Goal: Navigation & Orientation: Find specific page/section

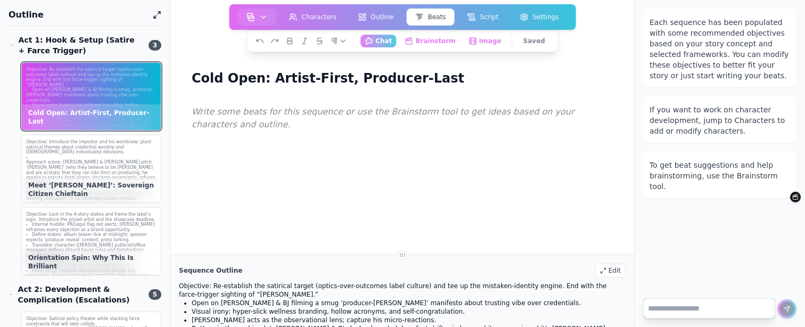
click at [677, 309] on textarea at bounding box center [709, 308] width 132 height 20
type textarea "****"
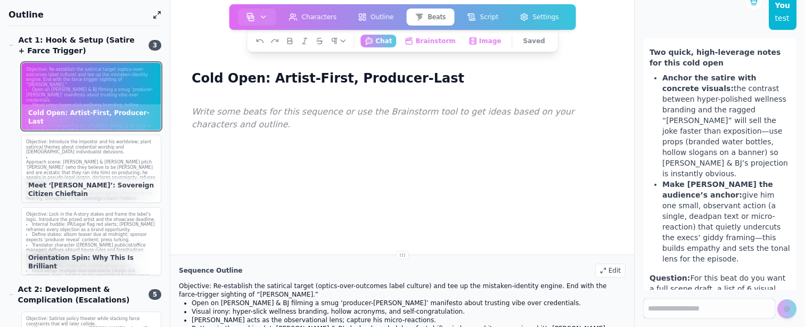
scroll to position [224, 0]
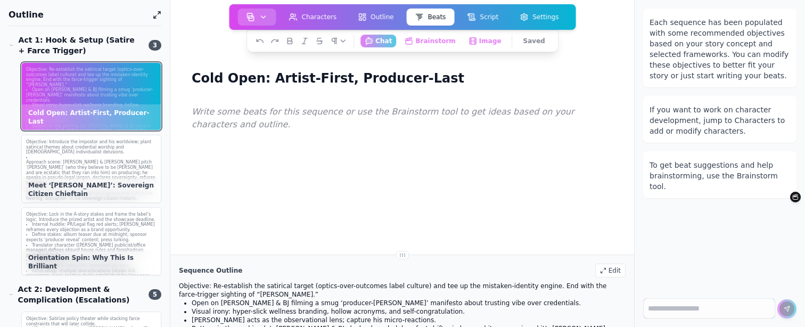
click at [249, 16] on img "button" at bounding box center [251, 17] width 9 height 9
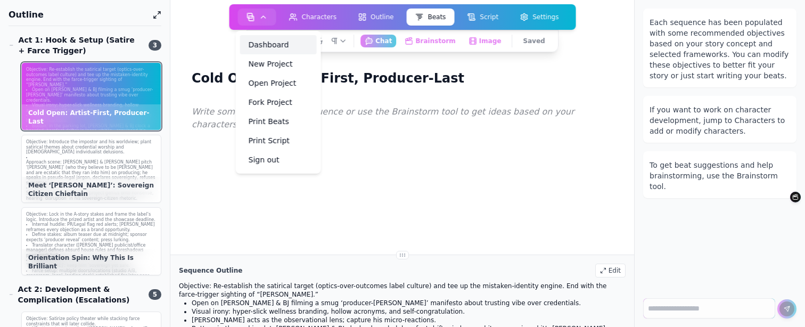
click at [278, 40] on link "Dashboard" at bounding box center [278, 44] width 77 height 19
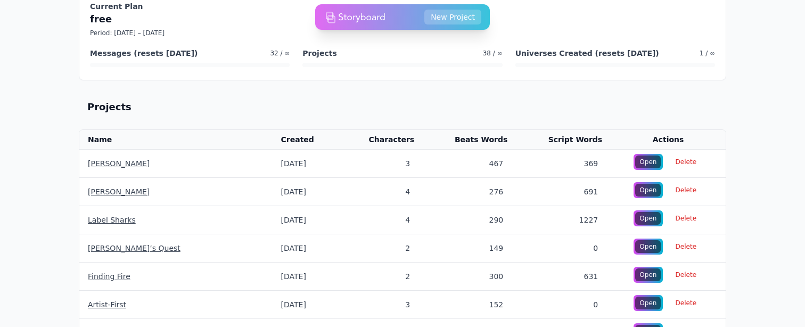
scroll to position [29, 0]
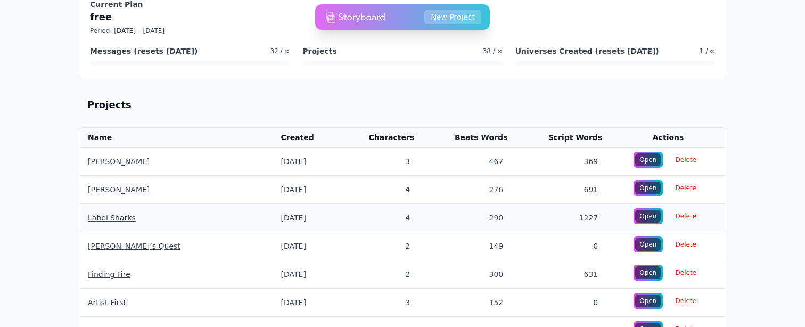
click at [85, 221] on td "Label Sharks" at bounding box center [175, 218] width 193 height 28
click at [107, 219] on link "Label Sharks" at bounding box center [112, 218] width 48 height 9
click at [103, 217] on link "Label Sharks" at bounding box center [112, 218] width 48 height 9
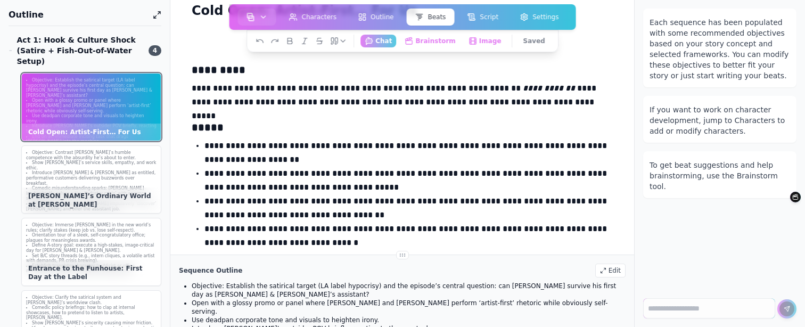
scroll to position [96, 0]
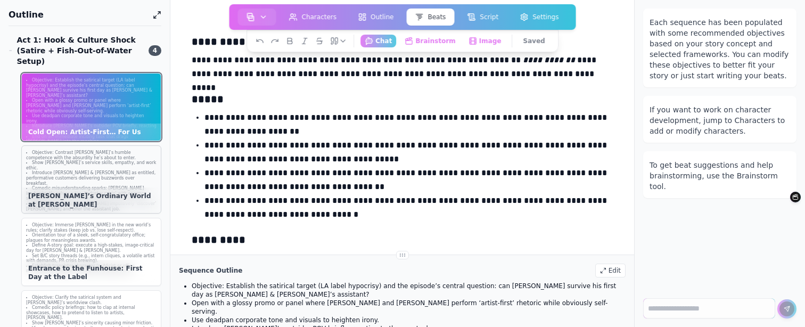
click at [118, 186] on li "Comedic misunderstanding sparks: Ted inadvertently solves a tiny ‘industry cris…" at bounding box center [91, 193] width 130 height 15
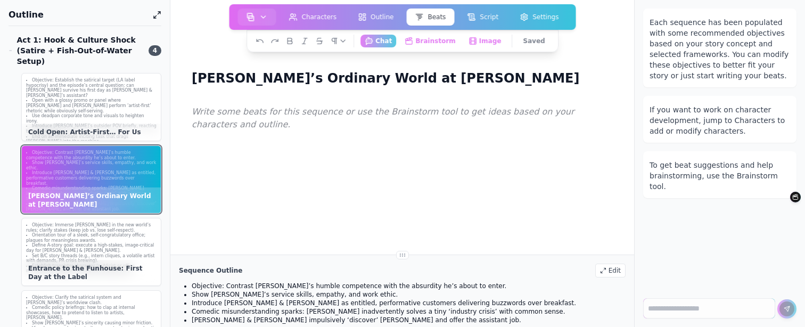
scroll to position [0, 0]
click at [77, 246] on li "Define A-story goal: execute a high-stakes, image-critical day for Chad & BJ." at bounding box center [91, 248] width 130 height 10
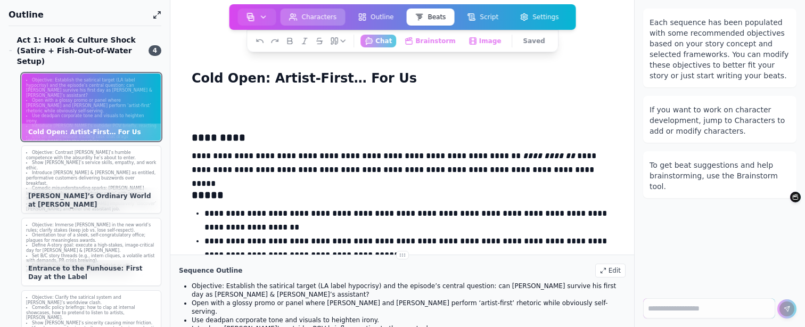
click at [325, 9] on button "Characters" at bounding box center [313, 17] width 65 height 17
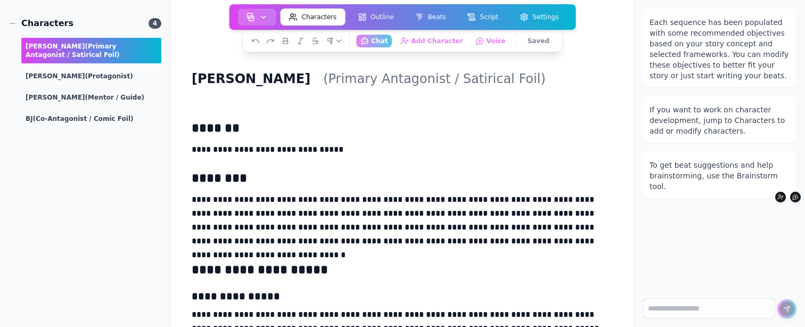
click at [245, 24] on button "button" at bounding box center [257, 17] width 38 height 17
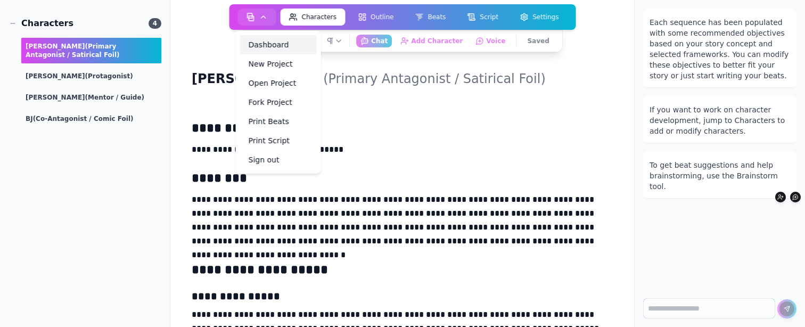
click at [258, 39] on link "Dashboard" at bounding box center [278, 44] width 77 height 19
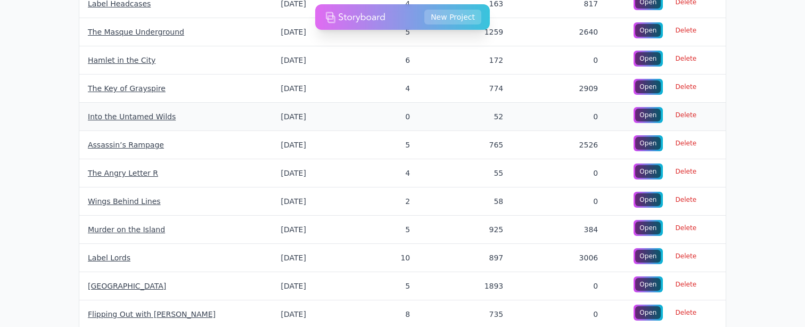
scroll to position [696, 0]
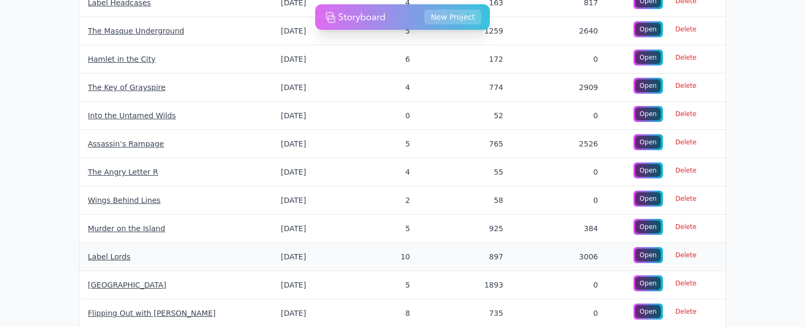
click at [109, 257] on link "Label Lords" at bounding box center [109, 256] width 43 height 9
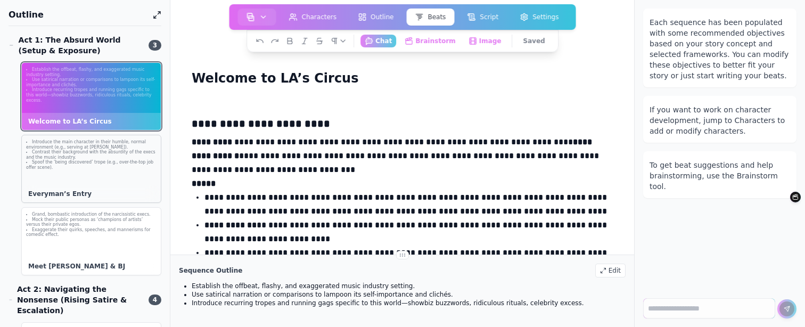
click at [72, 167] on li "Spoof the ‘being discovered’ trope (e.g., over-the-top job offer scene)." at bounding box center [91, 165] width 130 height 10
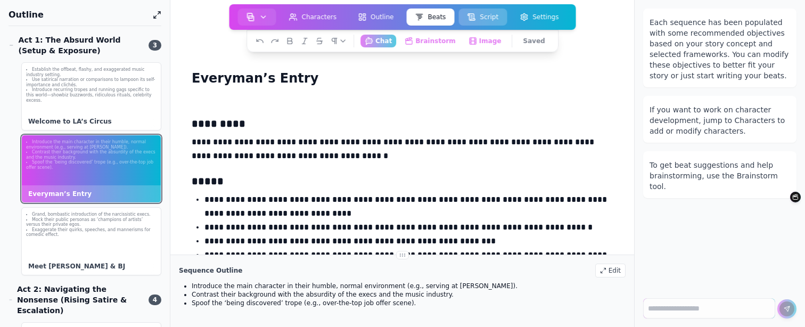
click at [483, 18] on button "Script" at bounding box center [482, 17] width 48 height 17
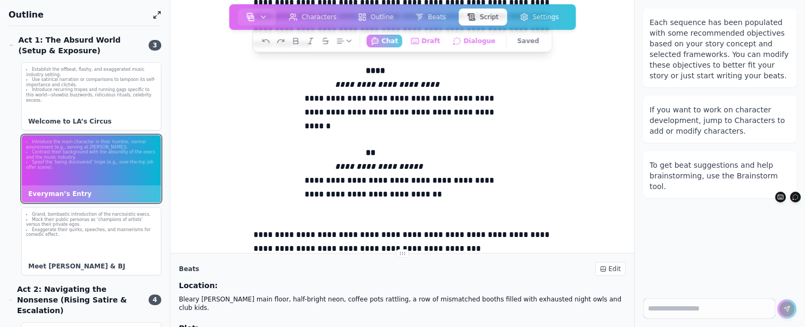
scroll to position [109, 0]
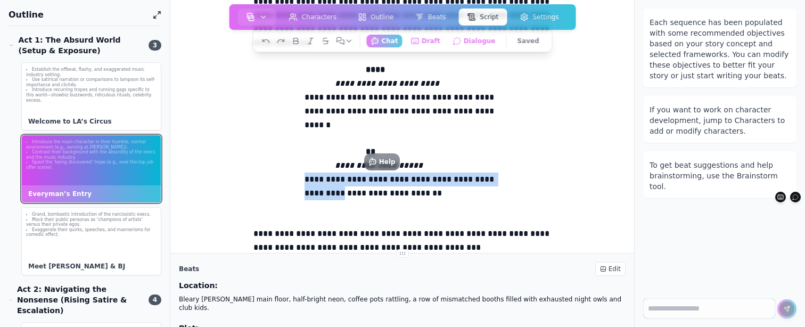
drag, startPoint x: 428, startPoint y: 193, endPoint x: 296, endPoint y: 180, distance: 132.1
copy p "**********"
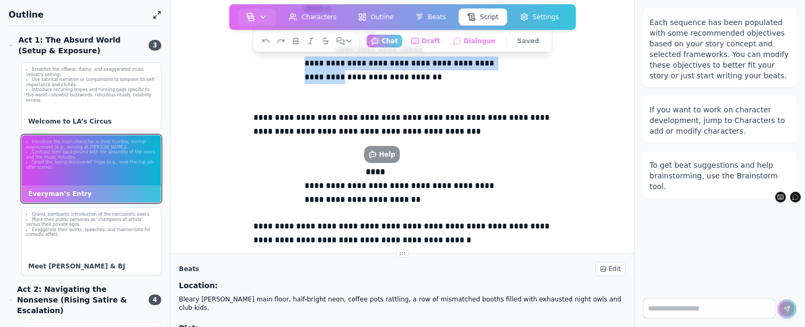
scroll to position [226, 0]
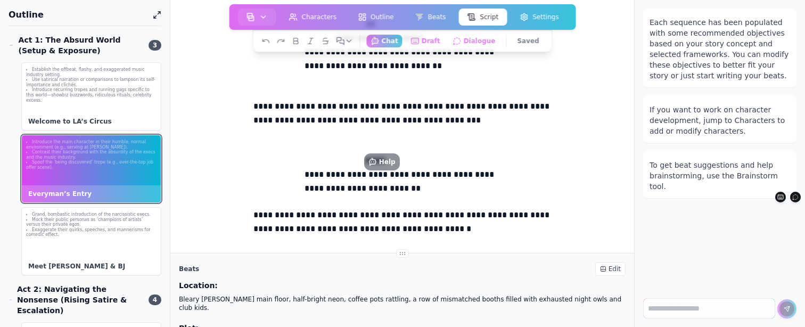
click at [460, 186] on p "**********" at bounding box center [403, 182] width 196 height 28
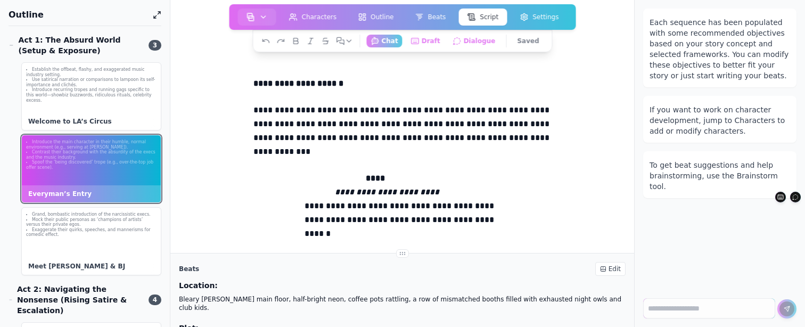
scroll to position [0, 0]
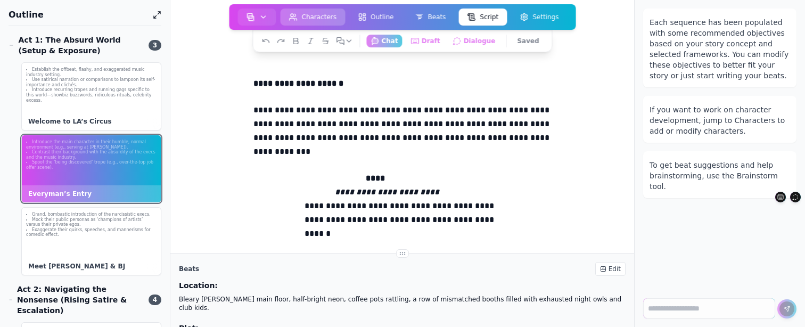
click at [310, 19] on button "Characters" at bounding box center [313, 17] width 65 height 17
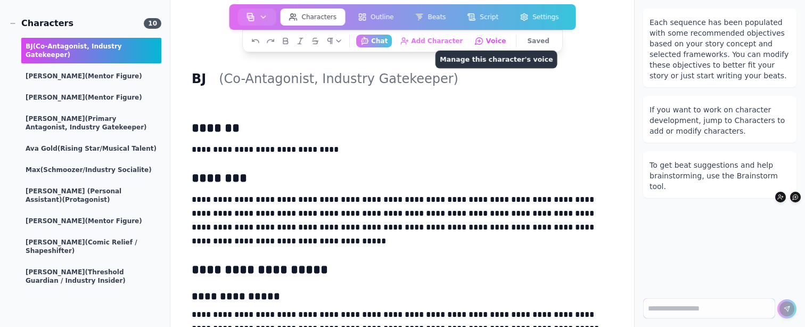
click at [491, 43] on button "Voice Manage this character's voice" at bounding box center [491, 40] width 40 height 13
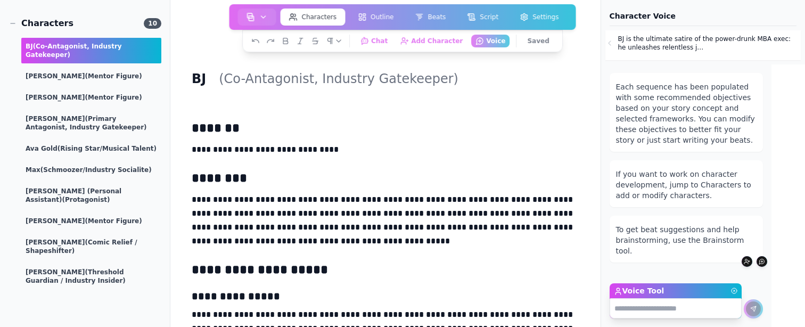
click at [704, 42] on p "BJ is the ultimate satire of the power-drunk MBA exec: he unleashes relentless …" at bounding box center [708, 43] width 181 height 17
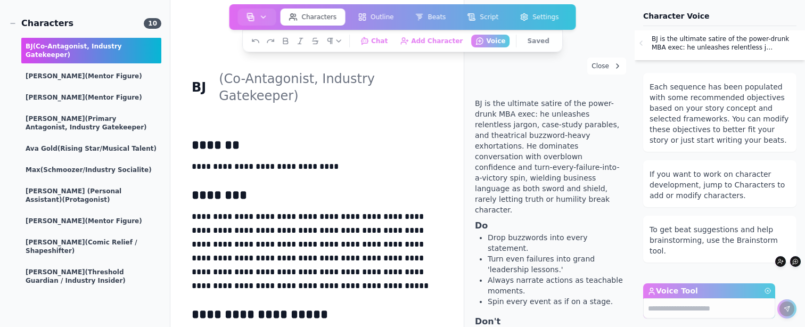
click at [235, 215] on p "**********" at bounding box center [317, 251] width 251 height 83
click at [114, 115] on div "Chad (Primary Antagonist, Industry Gatekeeper)" at bounding box center [91, 123] width 140 height 26
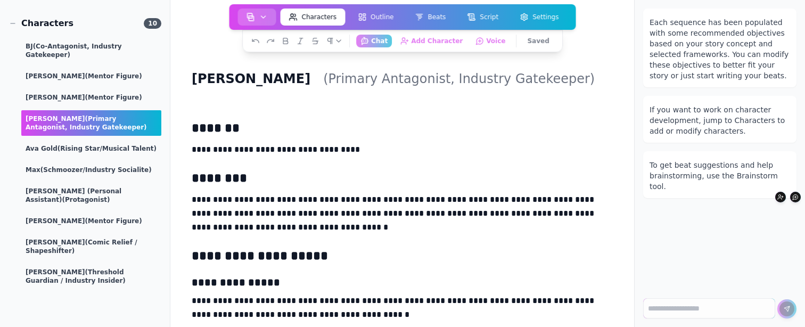
click at [258, 21] on button "button" at bounding box center [257, 17] width 38 height 17
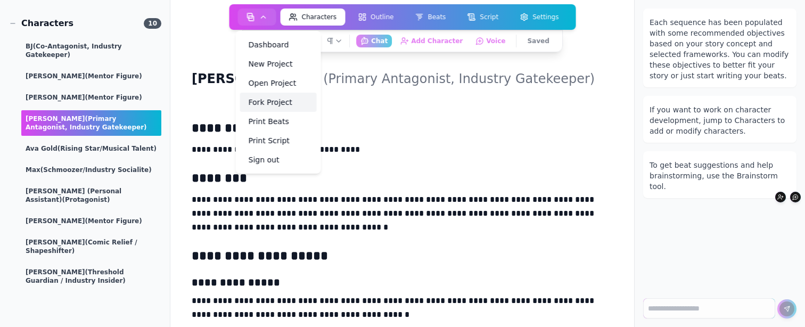
click at [260, 103] on link "Fork Project" at bounding box center [278, 102] width 77 height 19
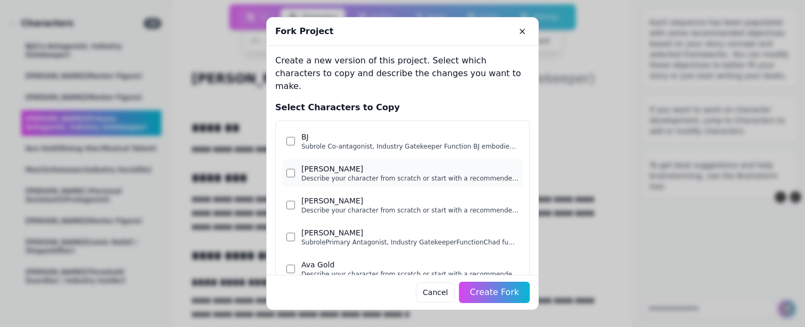
click at [345, 174] on div "Describe your character from scratch or start with a recommended outline.Descri…" at bounding box center [409, 178] width 217 height 9
click at [525, 30] on icon "Close" at bounding box center [522, 31] width 9 height 9
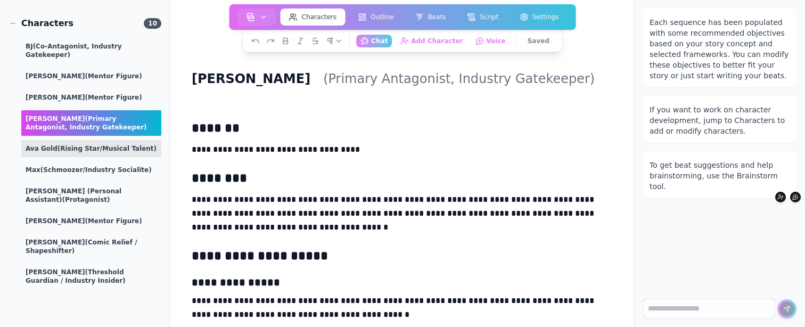
click at [101, 140] on div "Ava Gold (Rising Star/Musical Talent)" at bounding box center [91, 148] width 140 height 17
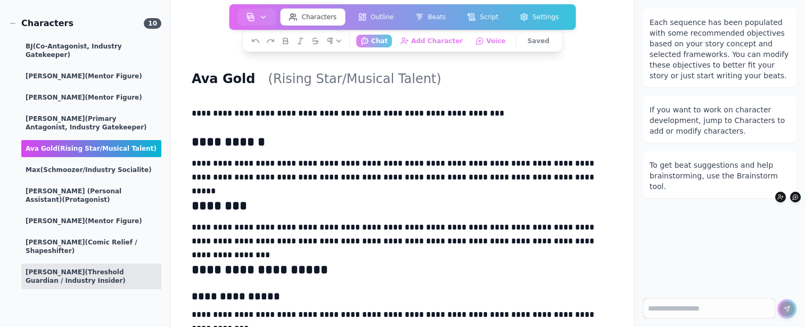
click at [119, 264] on div "Vera (Threshold Guardian / Industry Insider)" at bounding box center [91, 277] width 140 height 26
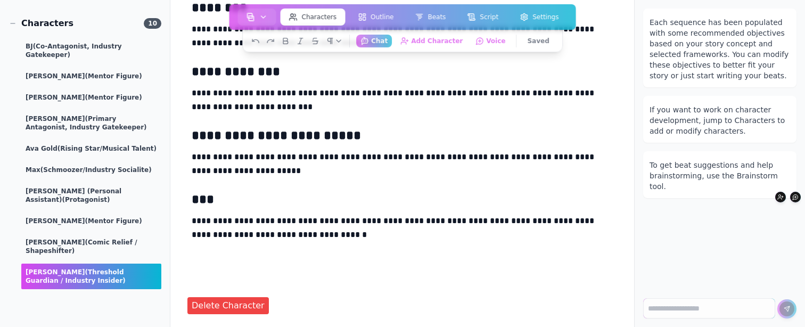
scroll to position [198, 0]
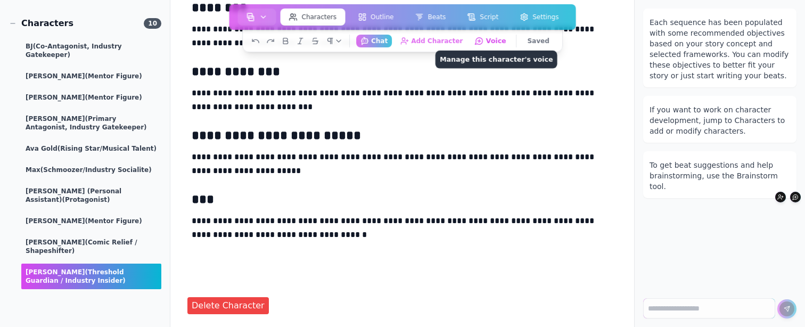
click at [492, 38] on button "Voice Manage this character's voice" at bounding box center [491, 40] width 40 height 13
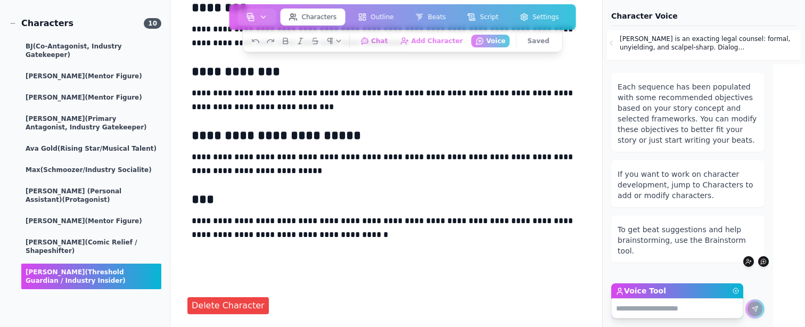
click at [726, 36] on p "Vera is an exacting legal counsel: formal, unyielding, and scalpel-sharp. Dialo…" at bounding box center [709, 43] width 179 height 17
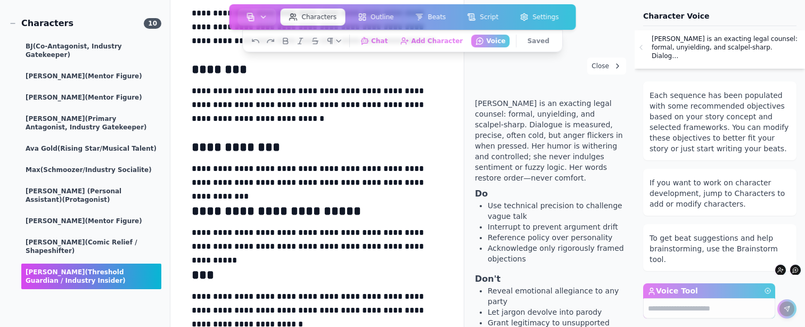
scroll to position [0, 0]
click at [85, 217] on span "(Mentor Figure)" at bounding box center [113, 220] width 57 height 7
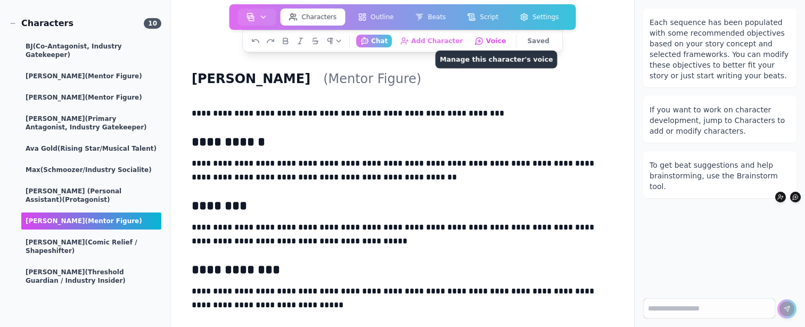
click at [493, 40] on button "Voice Manage this character's voice" at bounding box center [491, 40] width 40 height 13
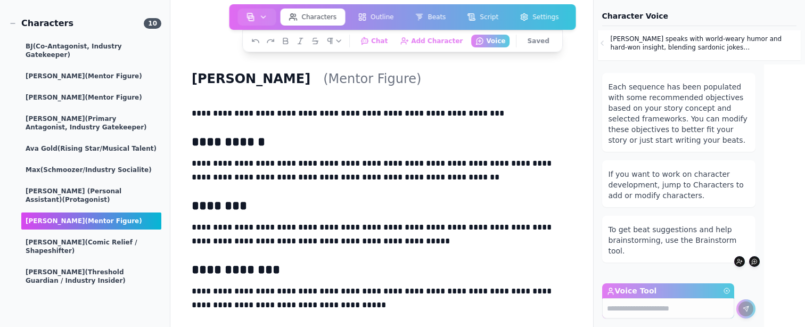
click at [651, 41] on p "Lena speaks with world-weary humor and hard-won insight, blending sardonic joke…" at bounding box center [705, 43] width 189 height 17
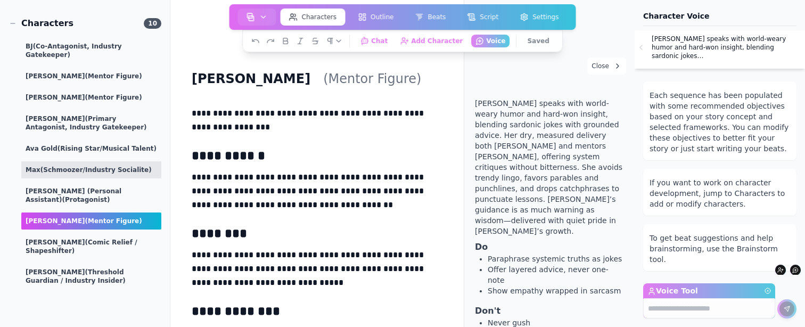
click at [67, 166] on div "Max (Schmoozer/Industry Socialite)" at bounding box center [91, 169] width 140 height 17
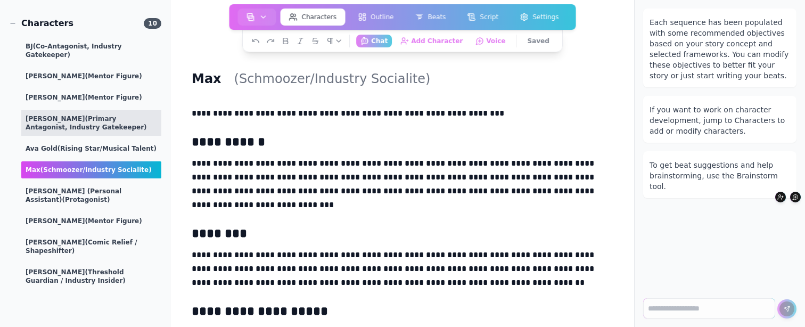
click at [103, 110] on div "Chad (Primary Antagonist, Industry Gatekeeper)" at bounding box center [91, 123] width 140 height 26
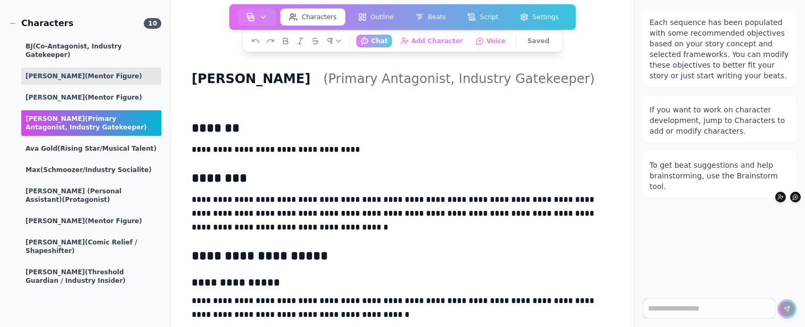
click at [114, 72] on div "Lena (Mentor Figure)" at bounding box center [91, 76] width 140 height 17
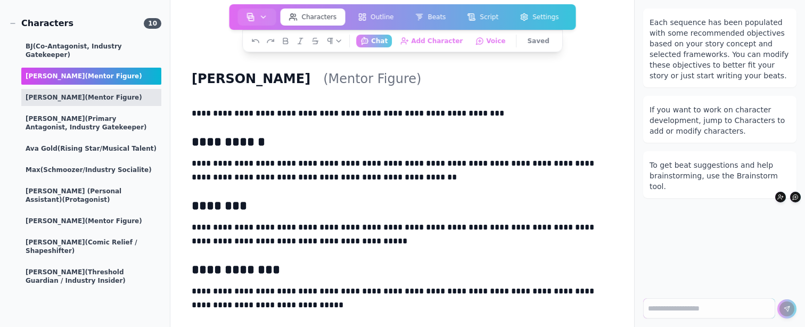
click at [114, 89] on div "Lena (Mentor Figure)" at bounding box center [91, 97] width 140 height 17
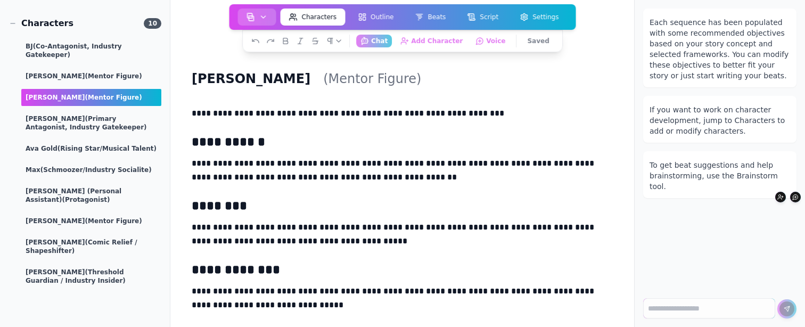
click at [250, 18] on img "button" at bounding box center [251, 17] width 9 height 9
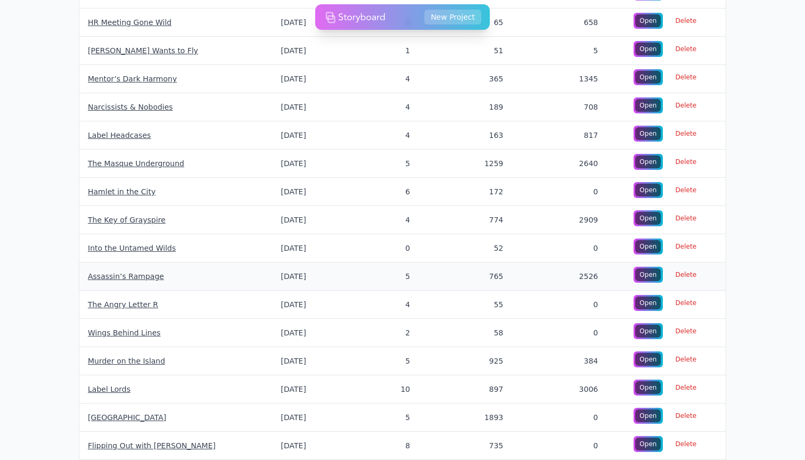
scroll to position [563, 0]
click at [96, 138] on link "Label Headcases" at bounding box center [119, 135] width 63 height 9
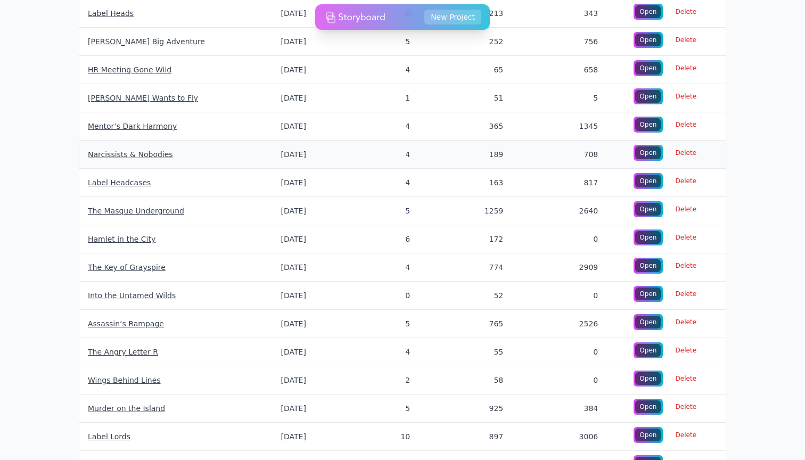
scroll to position [517, 0]
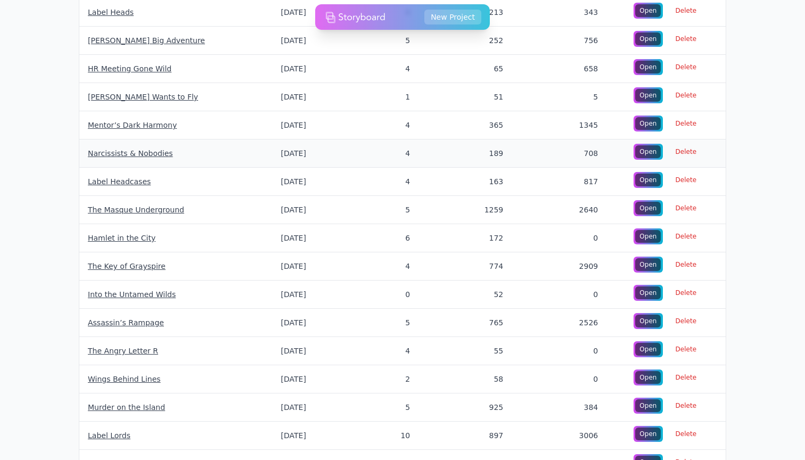
click at [140, 151] on link "Narcissists & Nobodies" at bounding box center [130, 153] width 85 height 9
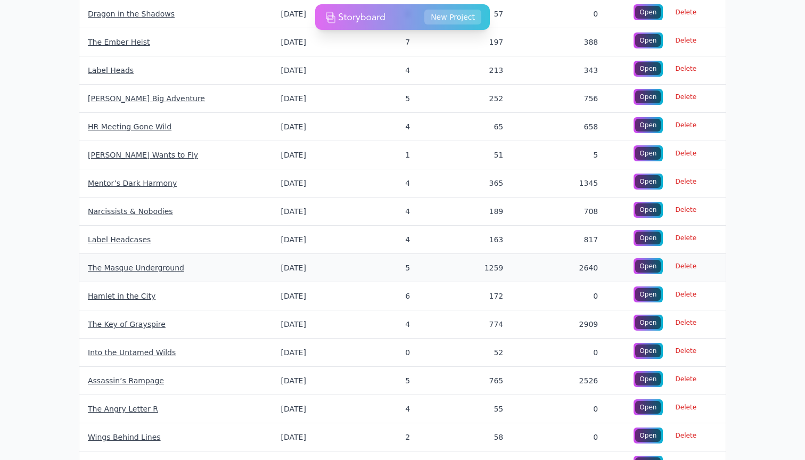
scroll to position [458, 0]
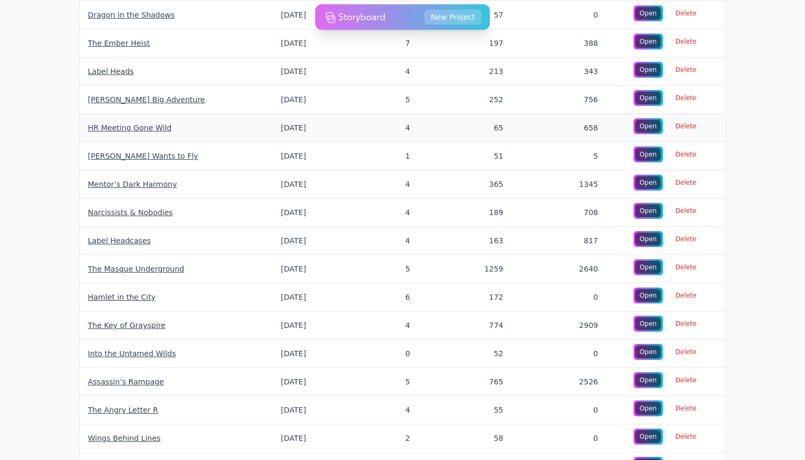
click at [125, 126] on link "HR Meeting Gone Wild" at bounding box center [130, 128] width 84 height 9
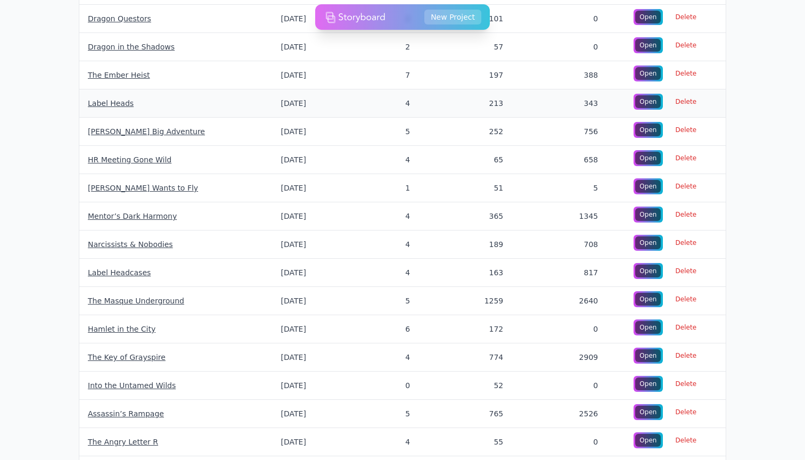
click at [113, 102] on link "Label Heads" at bounding box center [111, 103] width 46 height 9
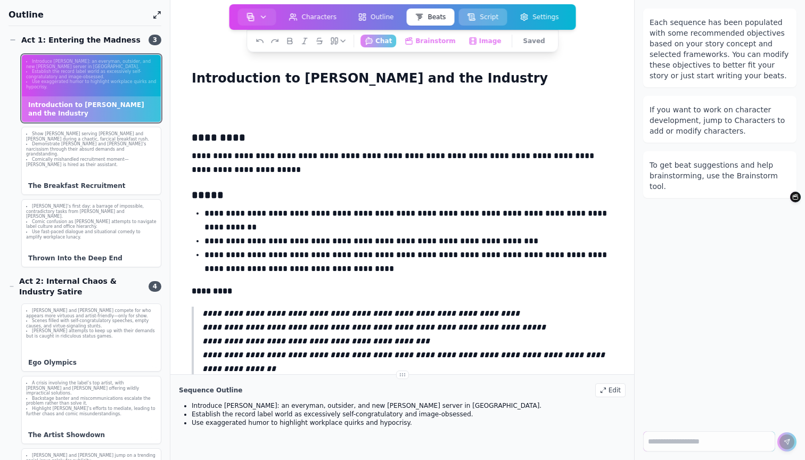
click at [478, 12] on button "Script" at bounding box center [482, 17] width 48 height 17
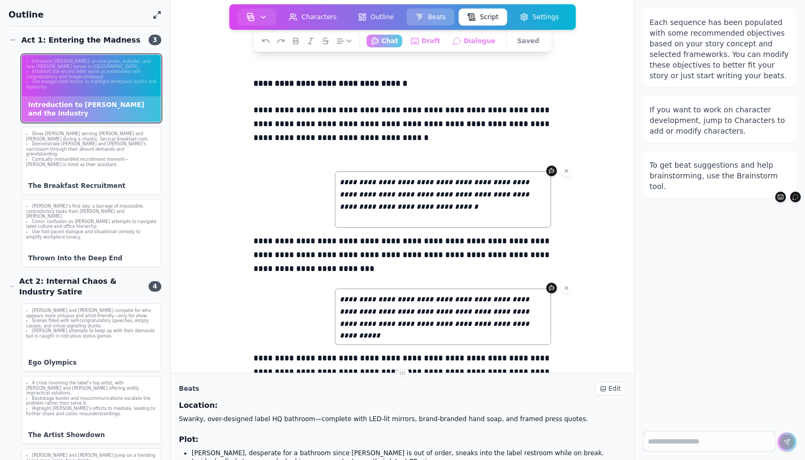
click at [433, 15] on button "Beats" at bounding box center [430, 17] width 48 height 17
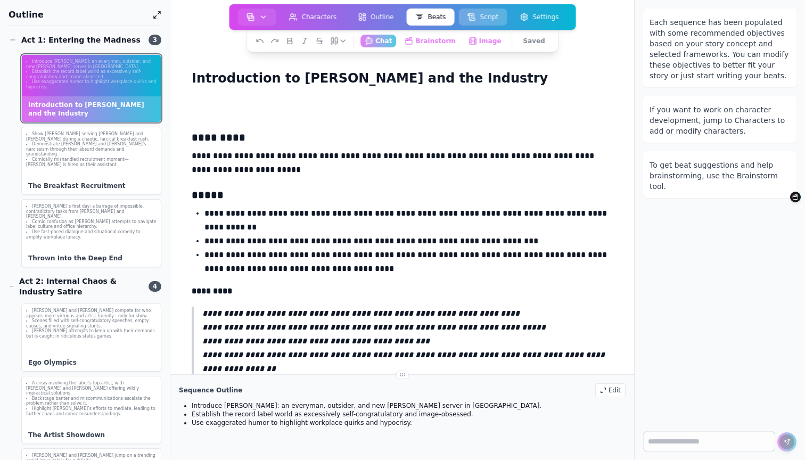
click at [477, 17] on button "Script" at bounding box center [482, 17] width 48 height 17
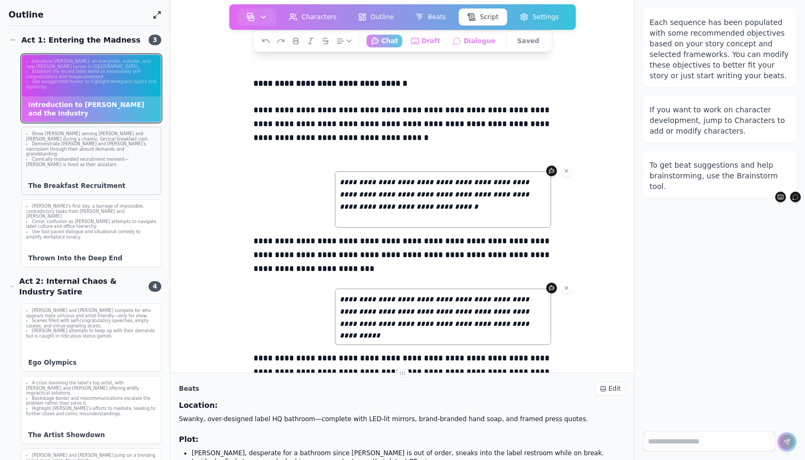
click at [114, 143] on li "Demonstrate Chad and BJ's narcissism through their absurd demands and grandstan…" at bounding box center [91, 149] width 130 height 15
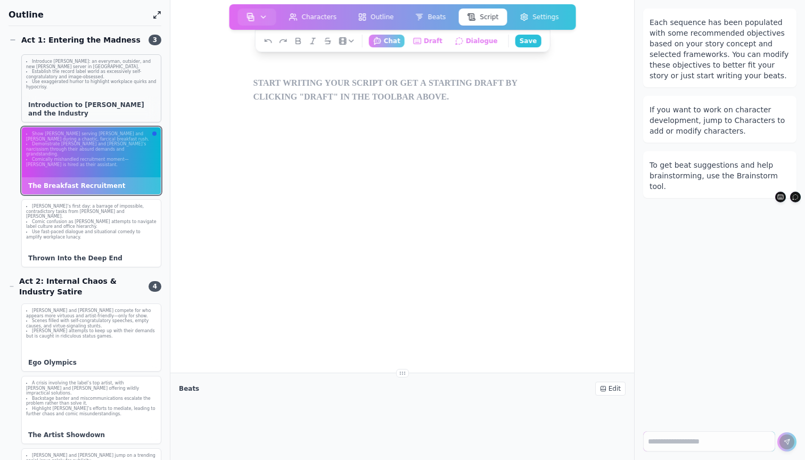
click at [121, 83] on li "Use exaggerated humor to highlight workplace quirks and hypocrisy." at bounding box center [91, 84] width 130 height 10
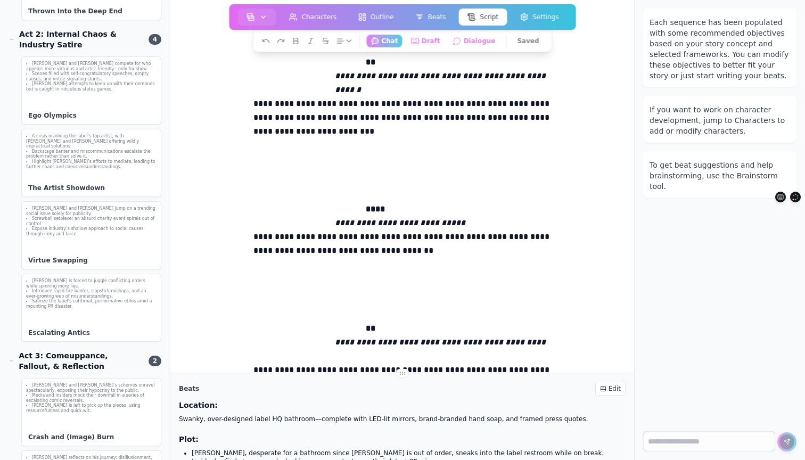
scroll to position [251, 0]
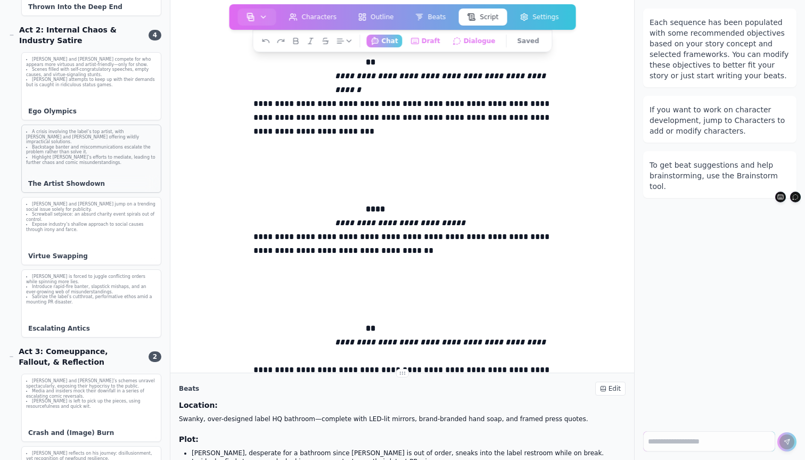
click at [85, 145] on li "Backstage banter and miscommunications escalate the problem rather than solve i…" at bounding box center [91, 150] width 130 height 10
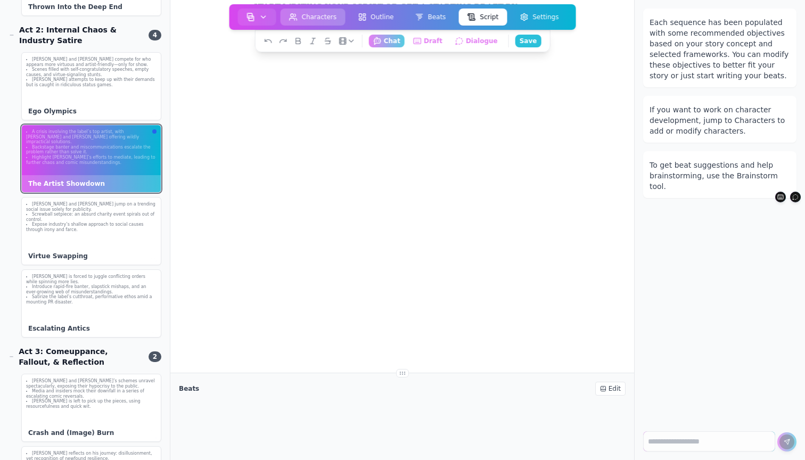
click at [319, 22] on button "Characters" at bounding box center [313, 17] width 65 height 17
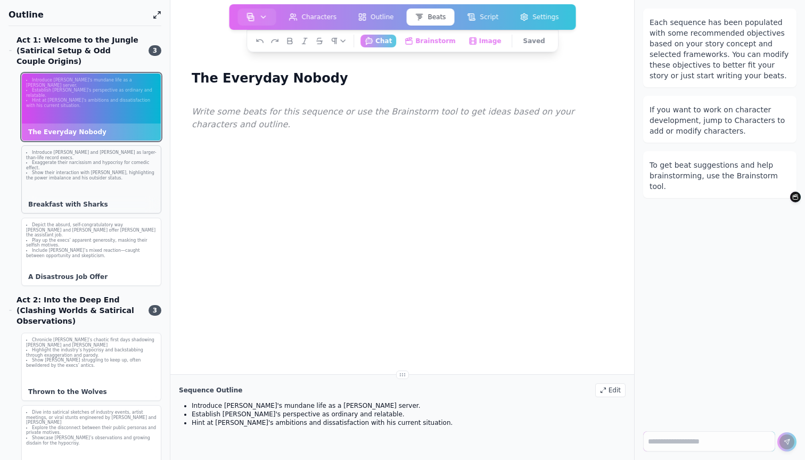
click at [130, 207] on div "Breakfast with Sharks" at bounding box center [91, 204] width 139 height 17
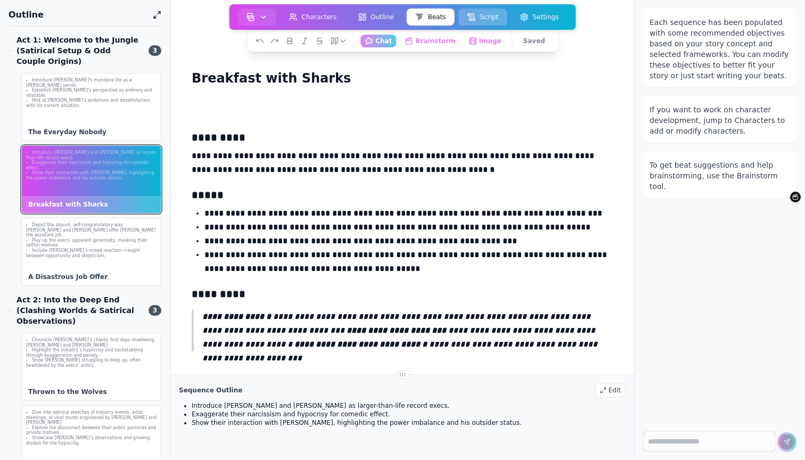
click at [474, 12] on button "Script" at bounding box center [482, 17] width 48 height 17
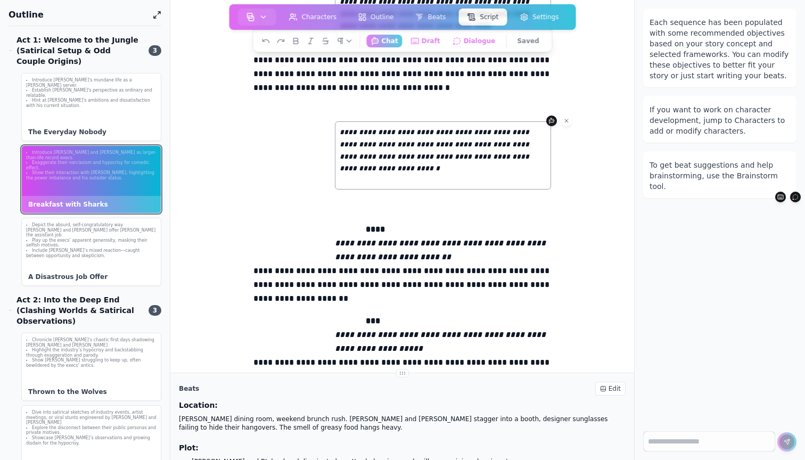
scroll to position [1406, 0]
